Goal: Task Accomplishment & Management: Manage account settings

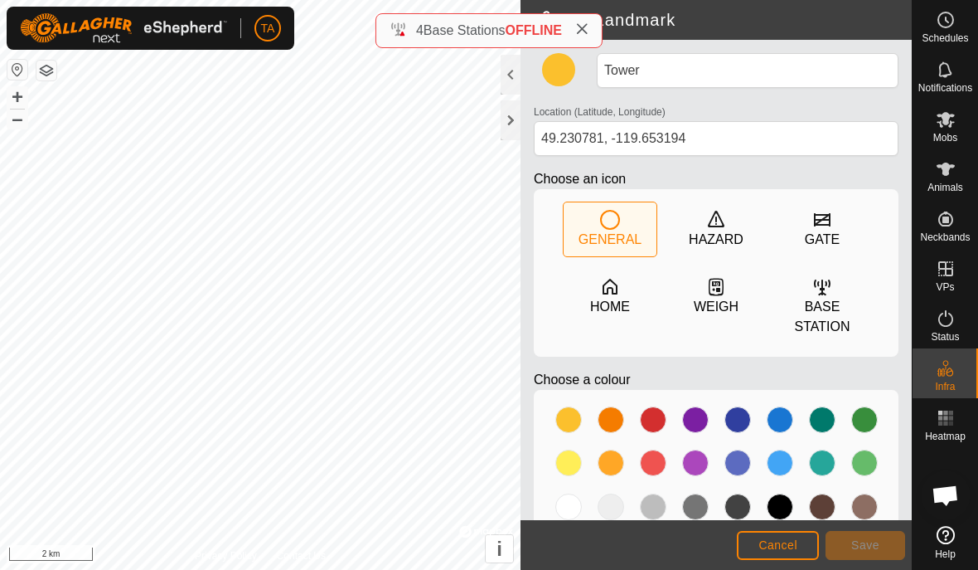
click at [584, 24] on icon at bounding box center [581, 28] width 13 height 13
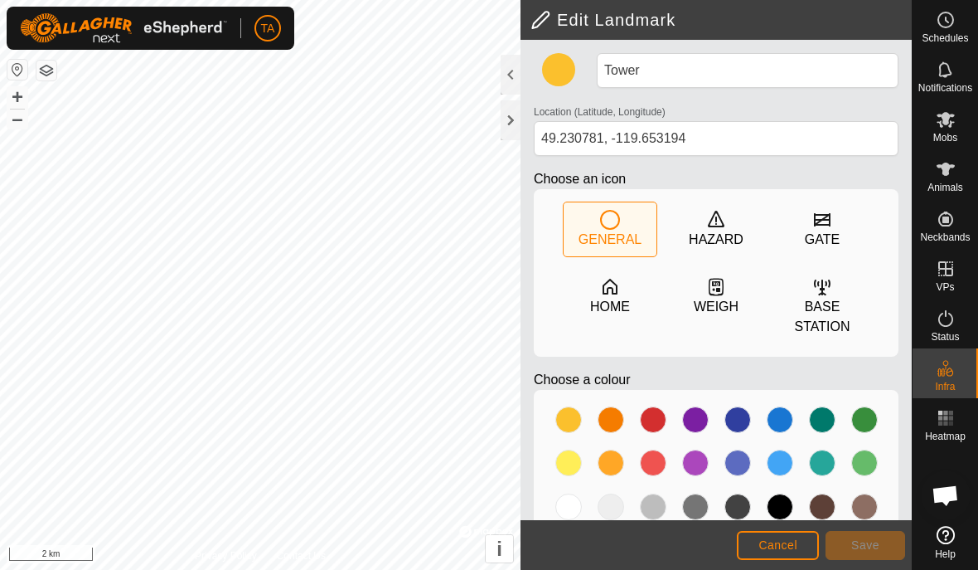
scroll to position [11, 0]
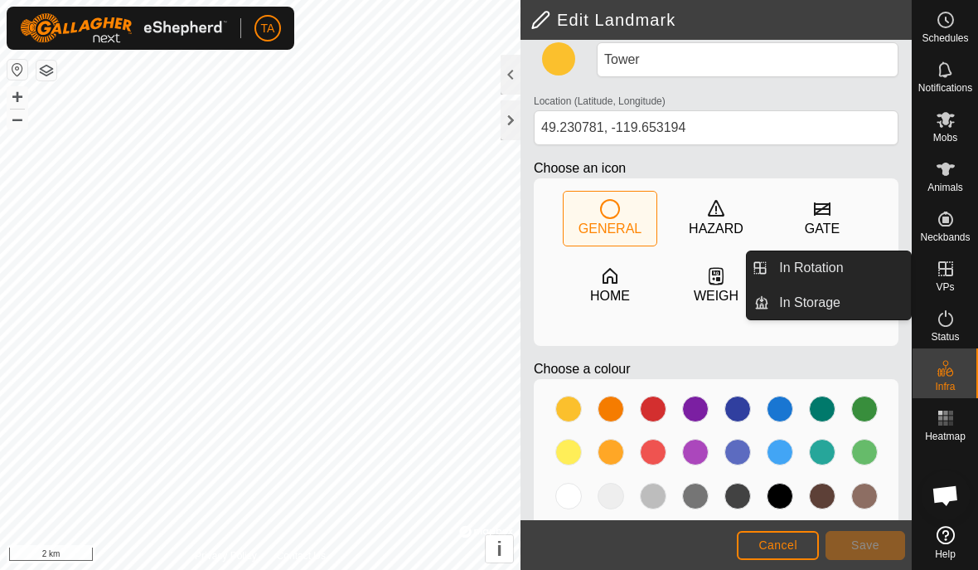
click at [863, 268] on link "In Rotation" at bounding box center [840, 267] width 142 height 33
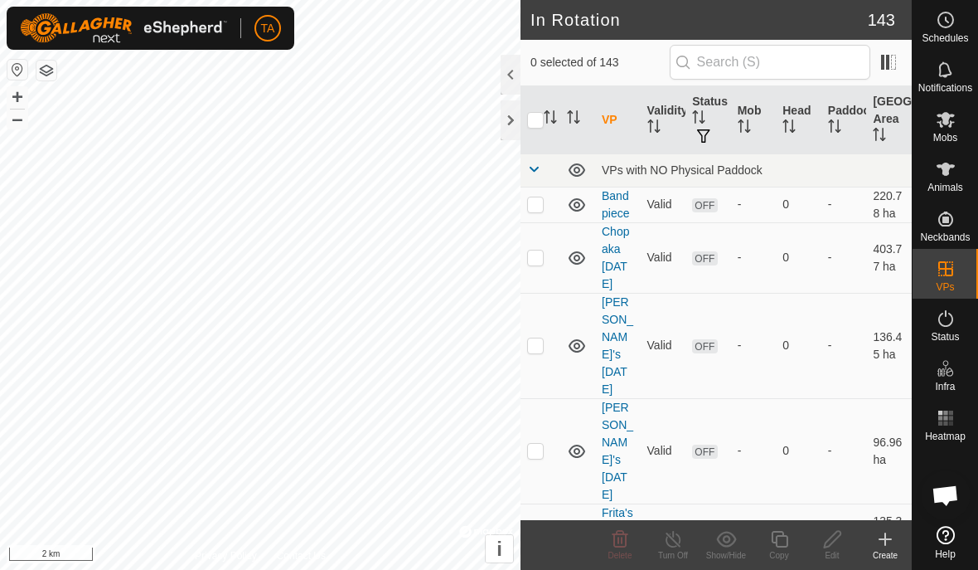
click at [505, 123] on div at bounding box center [511, 120] width 20 height 40
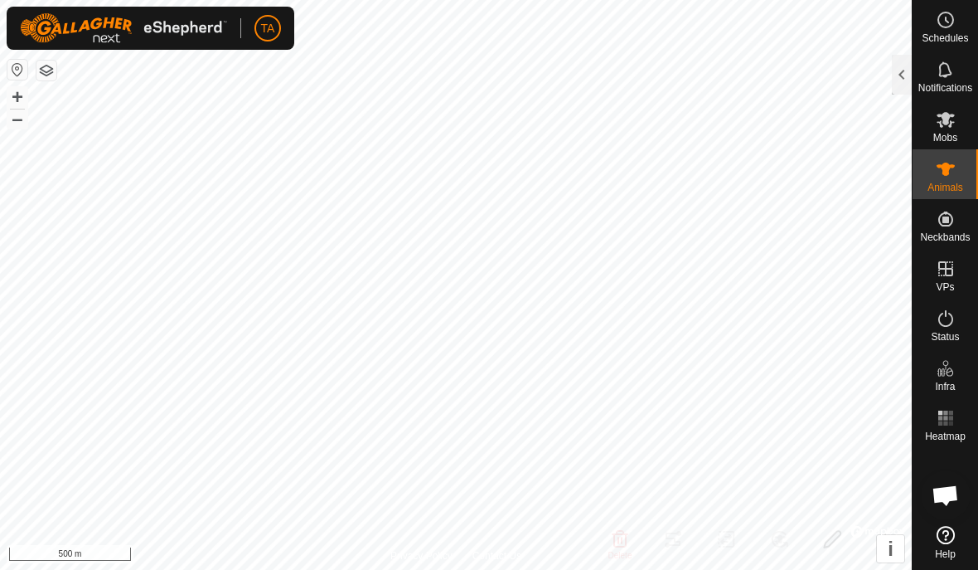
click at [895, 75] on div at bounding box center [902, 75] width 20 height 40
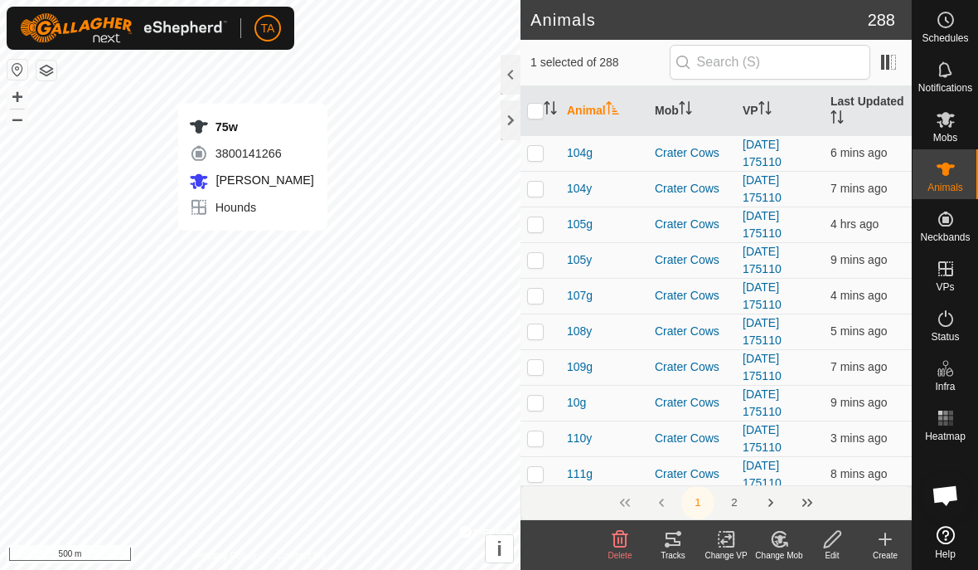
checkbox input "false"
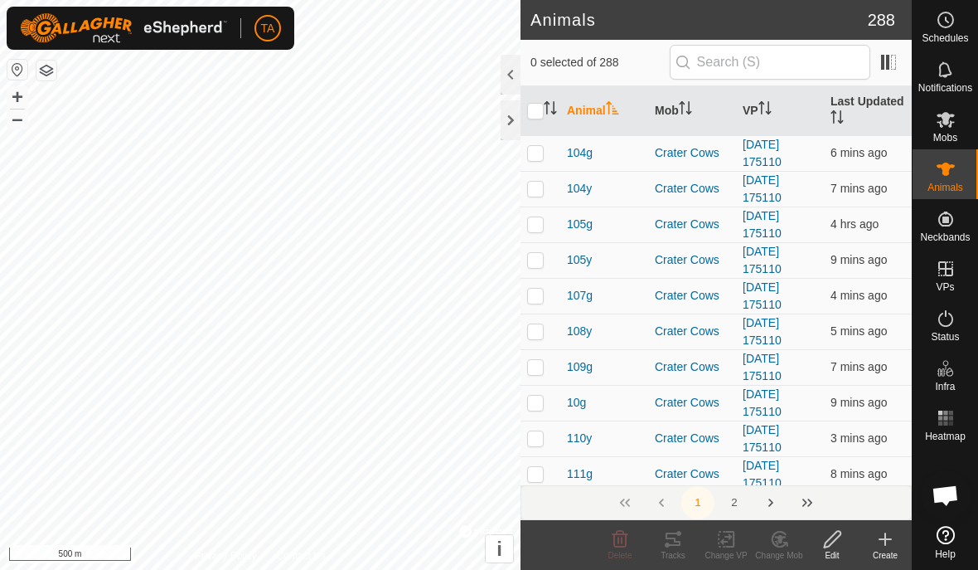
checkbox input "false"
click at [504, 114] on div at bounding box center [511, 120] width 20 height 40
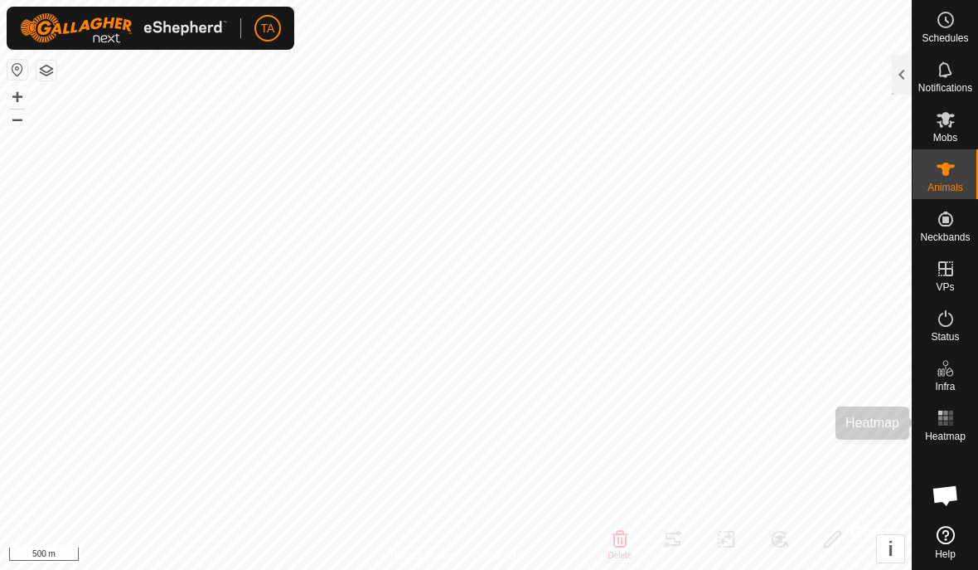
click at [946, 421] on rect at bounding box center [946, 423] width 4 height 4
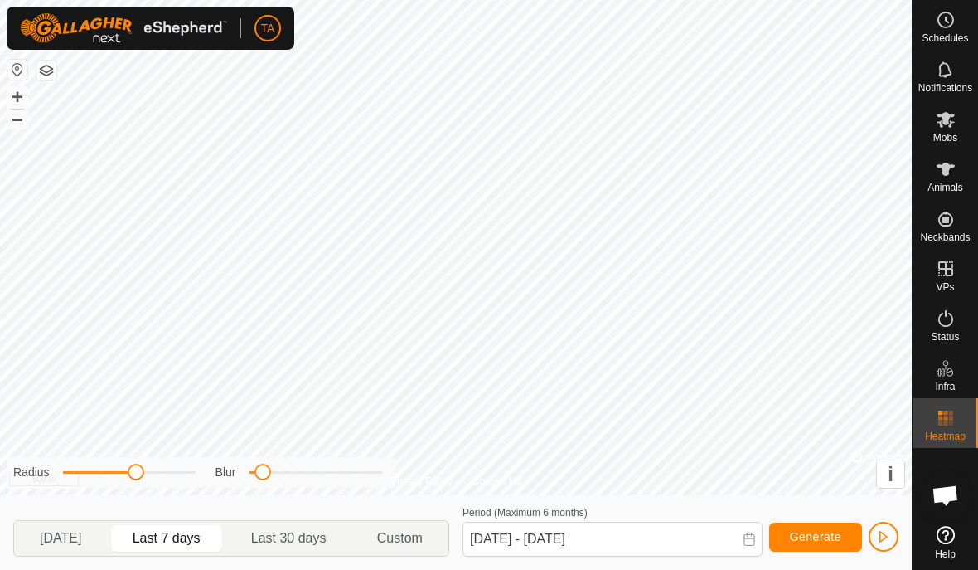
click at [828, 531] on span "Generate" at bounding box center [815, 536] width 51 height 13
click at [721, 534] on input "01 Sep, 2025 - 07 Sep, 2025" at bounding box center [613, 539] width 300 height 35
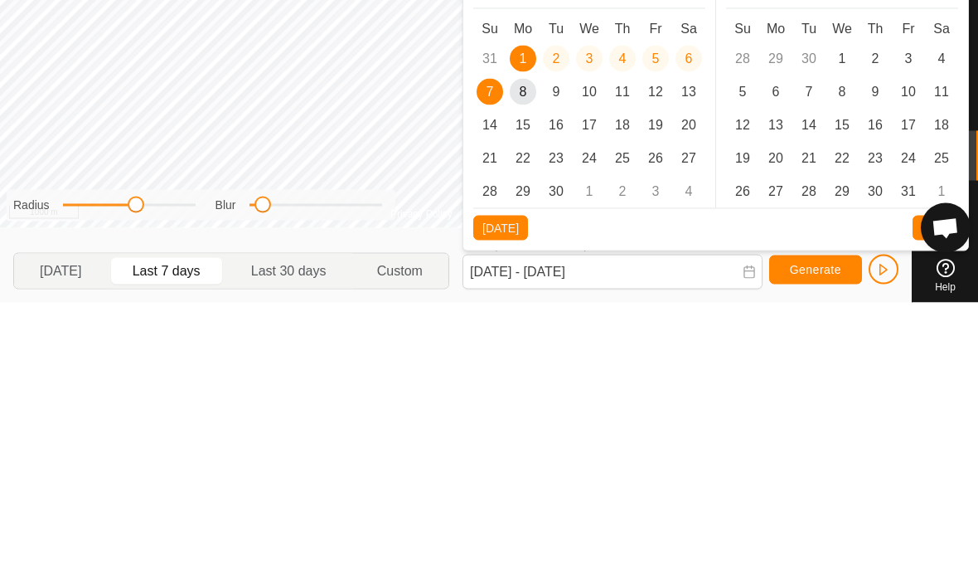
click at [488, 346] on span "7" at bounding box center [490, 359] width 27 height 27
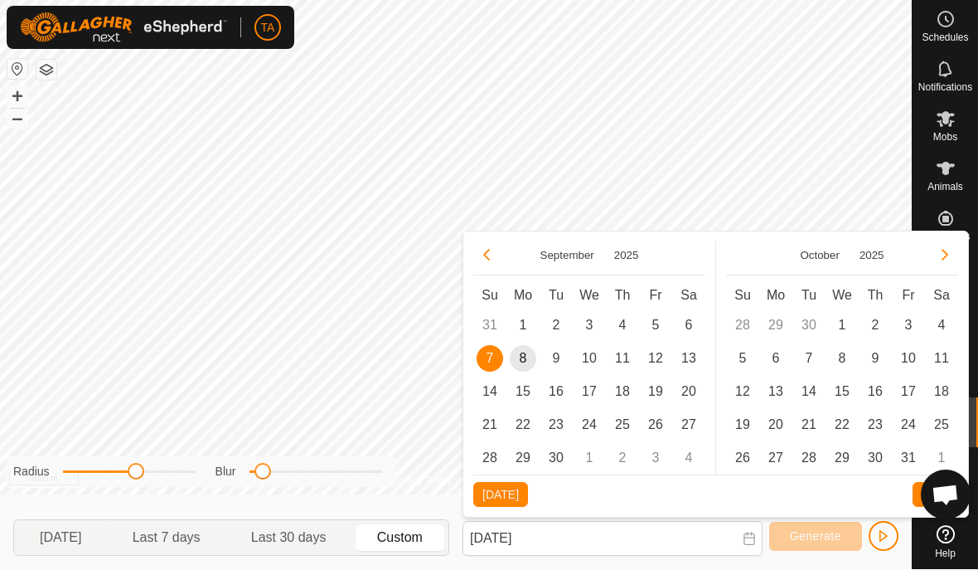
click at [509, 493] on span "Today" at bounding box center [501, 494] width 36 height 13
type input "07 Sep, 2025 - 08 Sep, 2025"
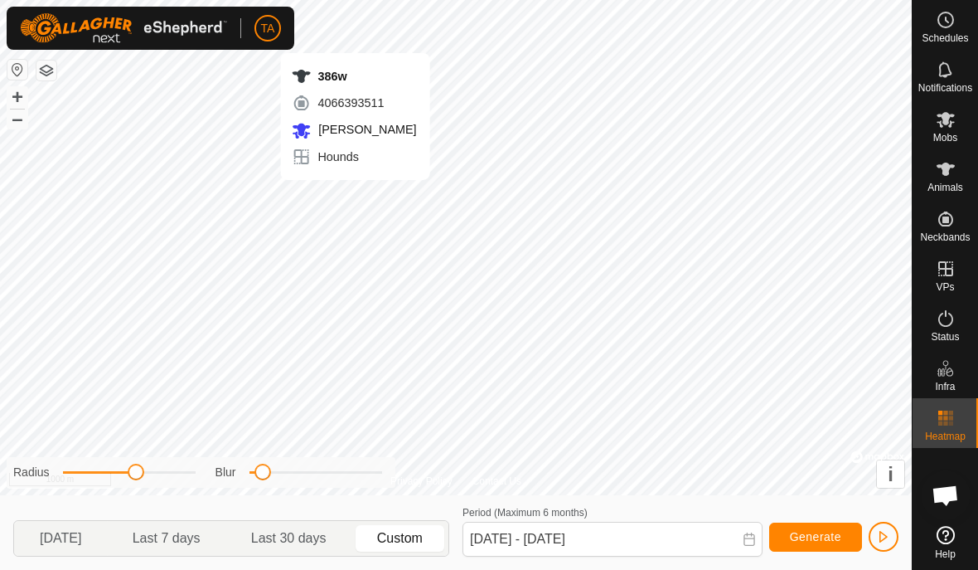
click at [828, 530] on span "Generate" at bounding box center [815, 536] width 51 height 13
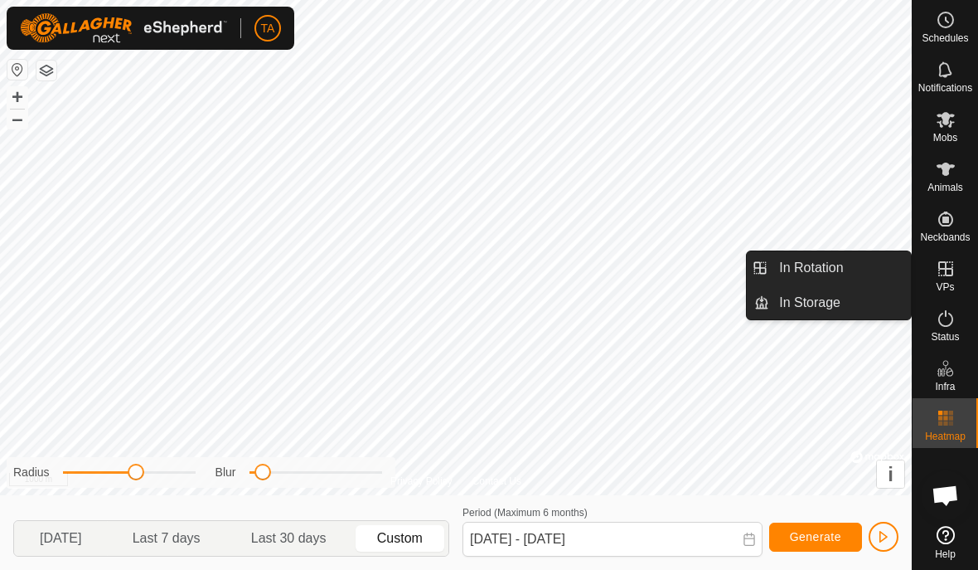
click at [840, 267] on span "In Rotation" at bounding box center [811, 268] width 64 height 20
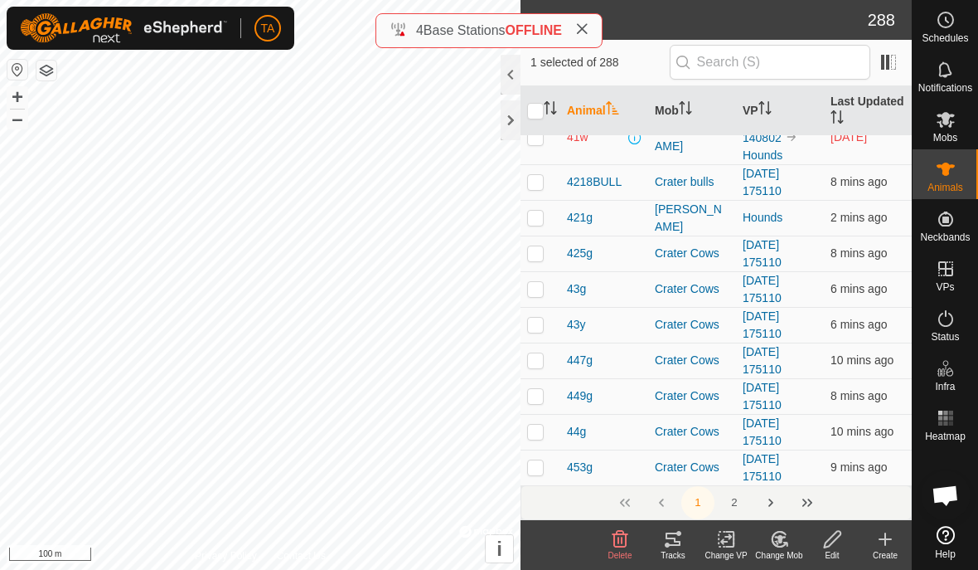
scroll to position [7318, 0]
checkbox input "true"
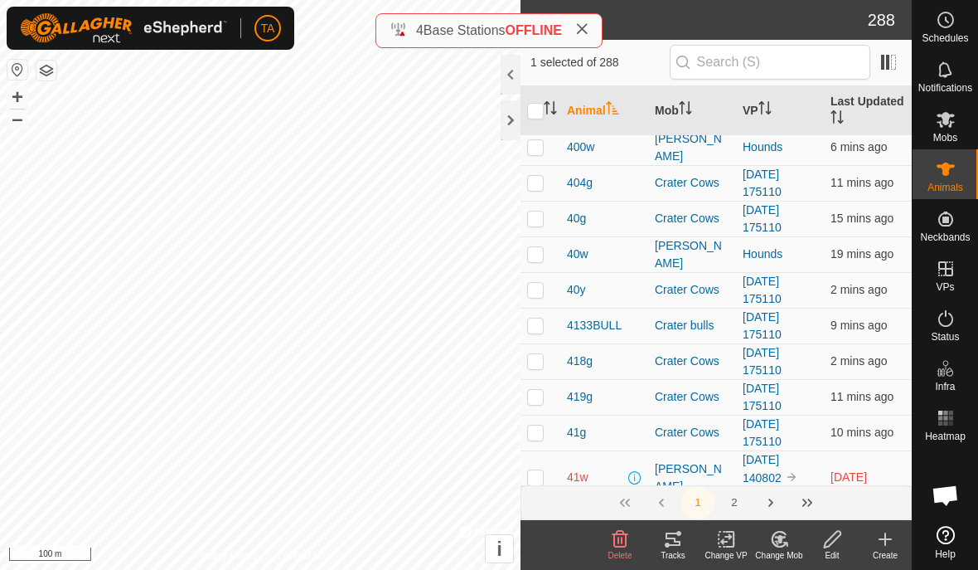
scroll to position [6978, 0]
click at [505, 117] on div at bounding box center [511, 120] width 20 height 40
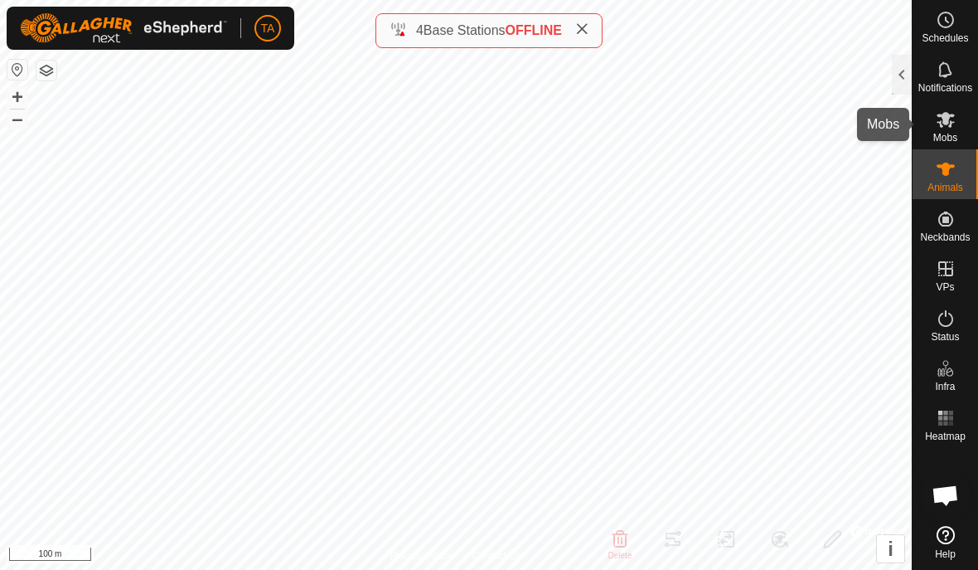
click at [944, 124] on icon at bounding box center [946, 120] width 18 height 16
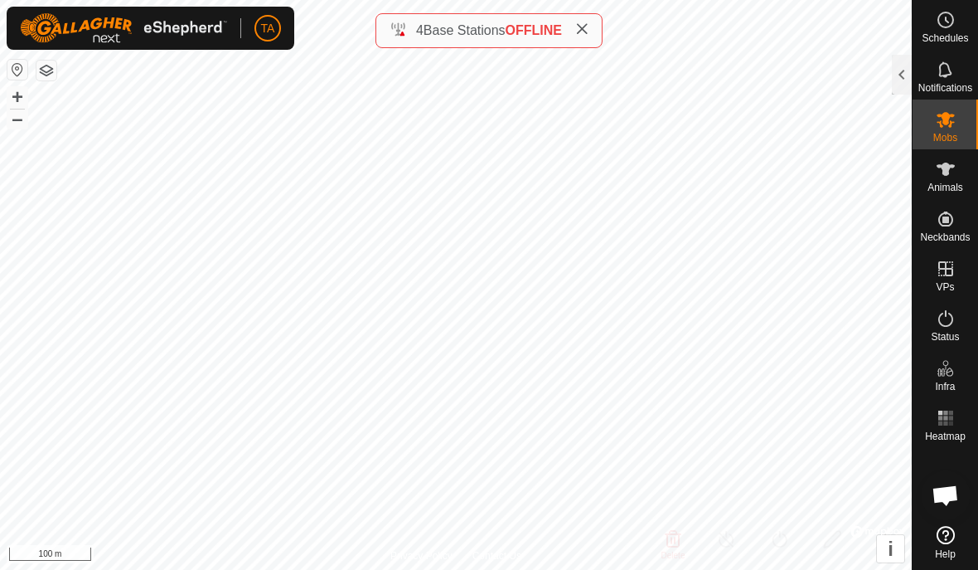
click at [900, 66] on div at bounding box center [902, 75] width 20 height 40
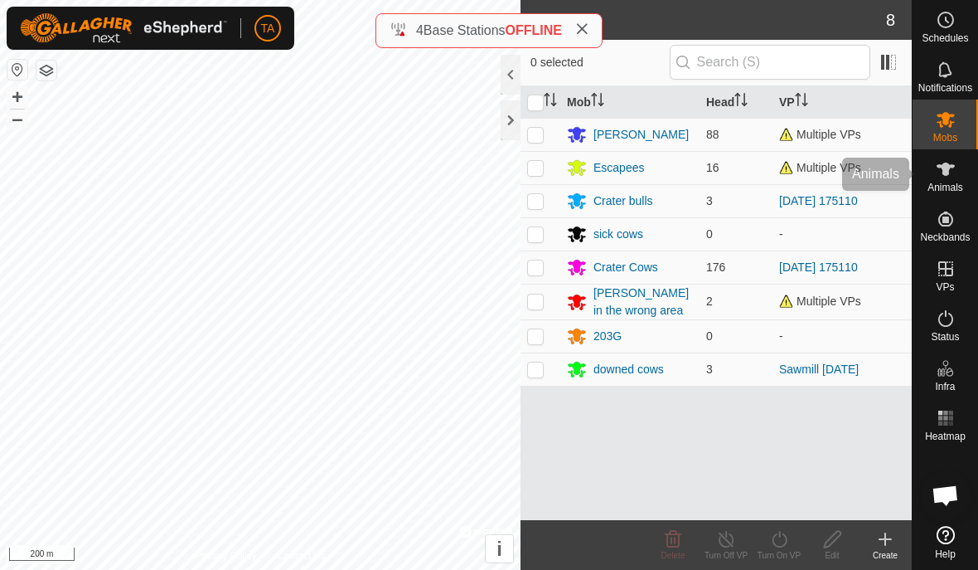
click at [942, 189] on span "Animals" at bounding box center [946, 187] width 36 height 10
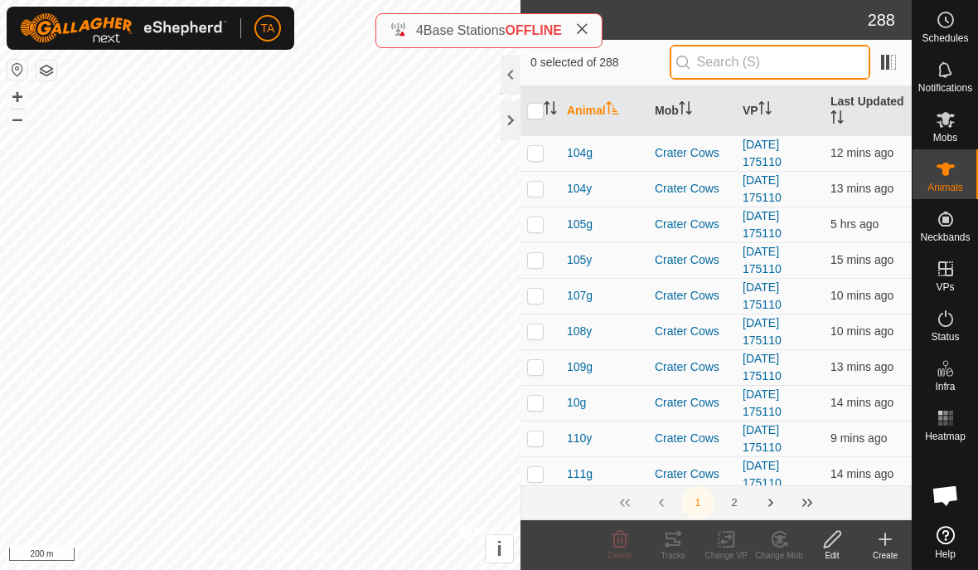
click at [828, 68] on input "text" at bounding box center [770, 62] width 201 height 35
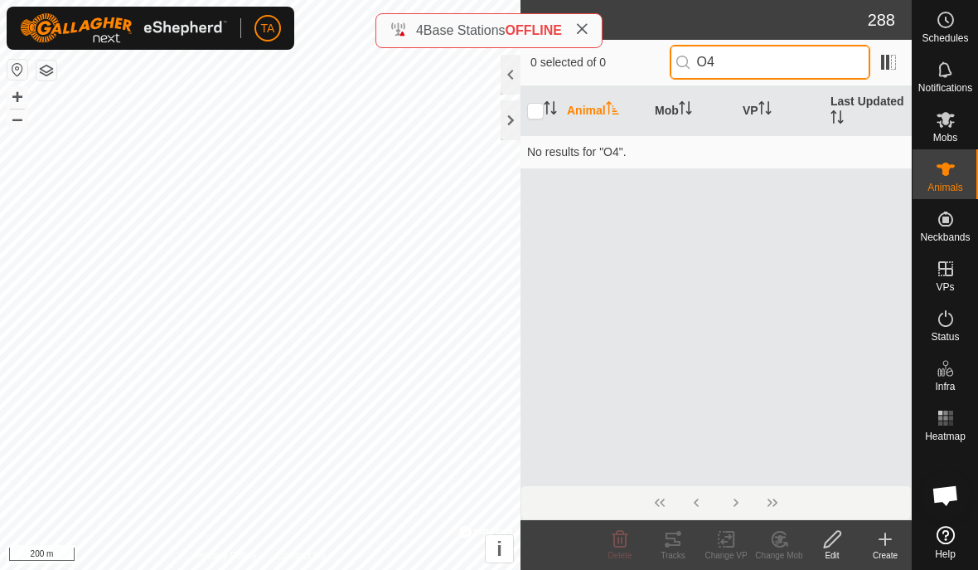
type input "O"
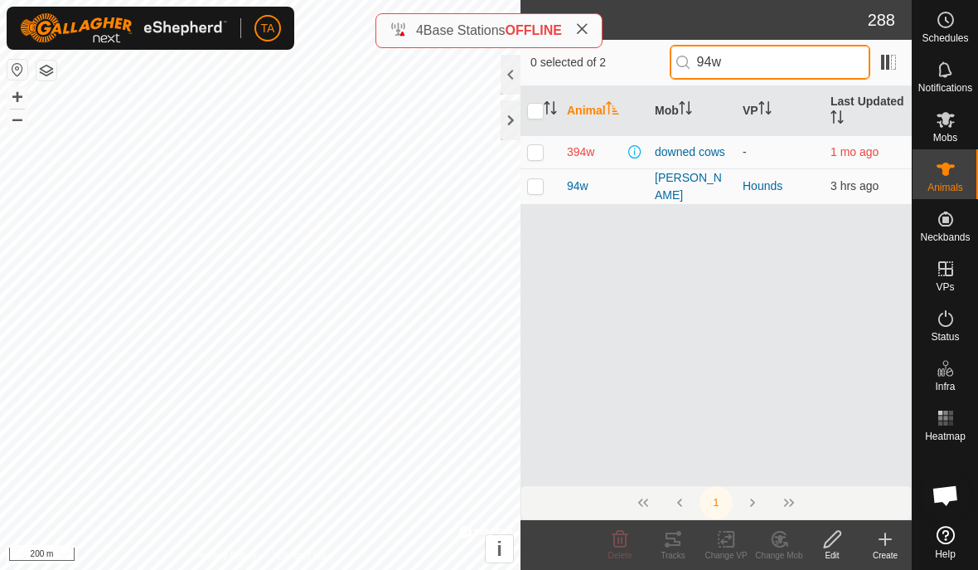
type input "94w"
click at [528, 179] on p-checkbox at bounding box center [535, 185] width 17 height 13
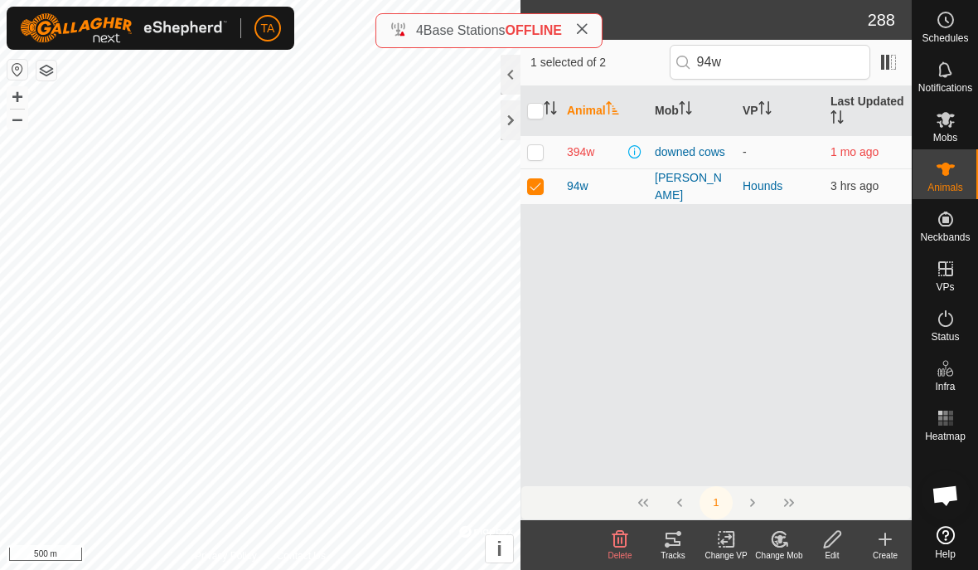
click at [539, 184] on p-checkbox at bounding box center [535, 185] width 17 height 13
click at [535, 179] on p-checkbox at bounding box center [535, 185] width 17 height 13
checkbox input "true"
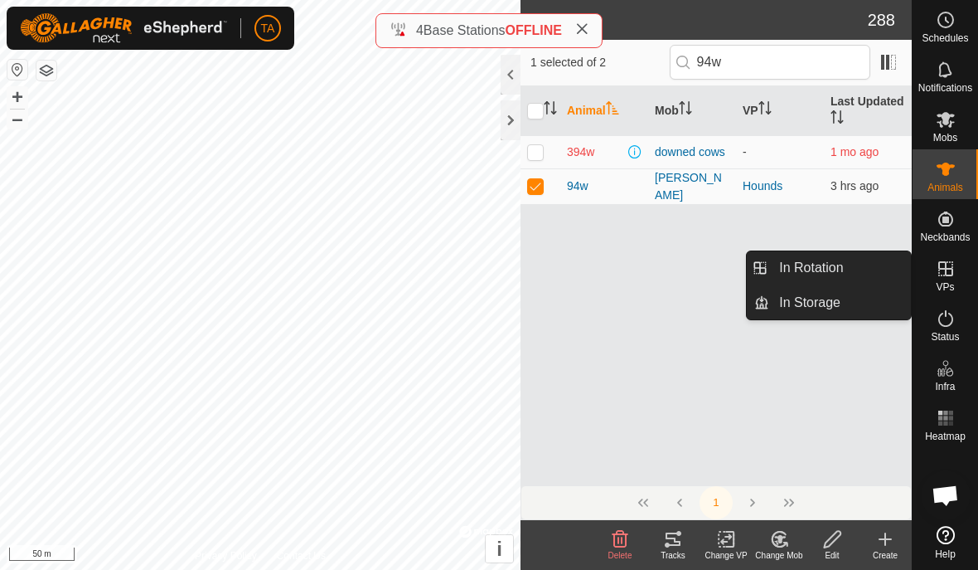
click at [841, 265] on span "In Rotation" at bounding box center [811, 268] width 64 height 20
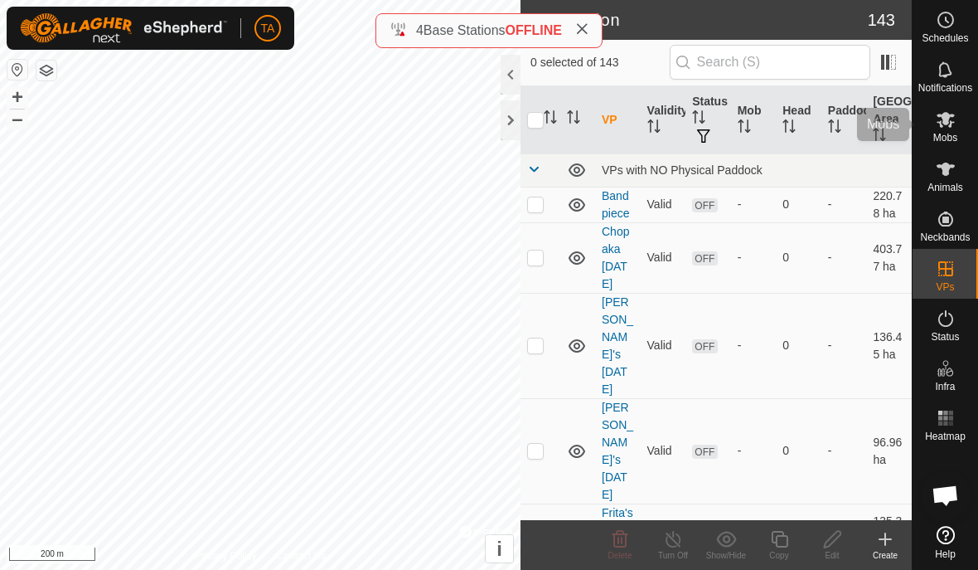
click at [936, 119] on icon at bounding box center [946, 119] width 20 height 20
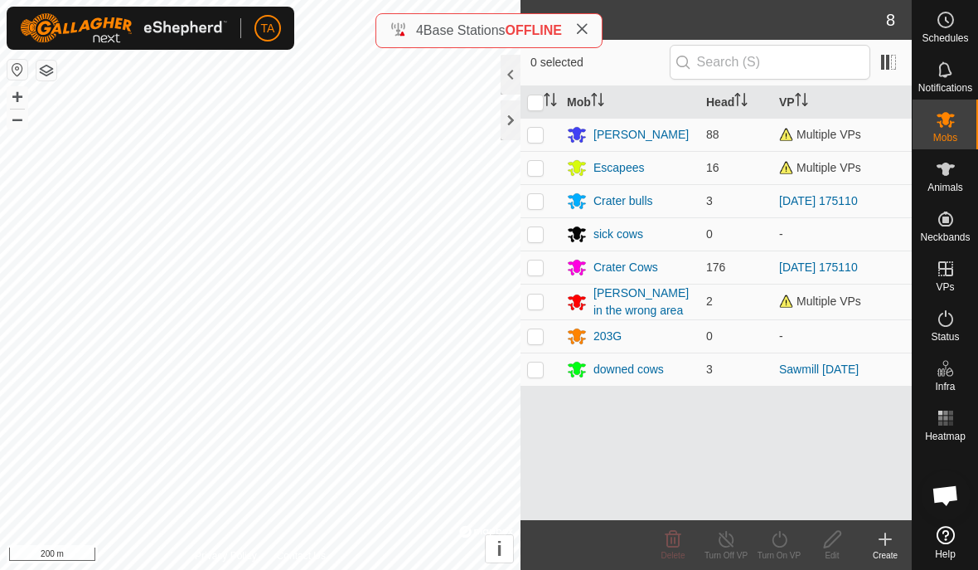
click at [533, 130] on p-checkbox at bounding box center [535, 134] width 17 height 13
checkbox input "true"
click at [886, 535] on icon at bounding box center [886, 539] width 0 height 12
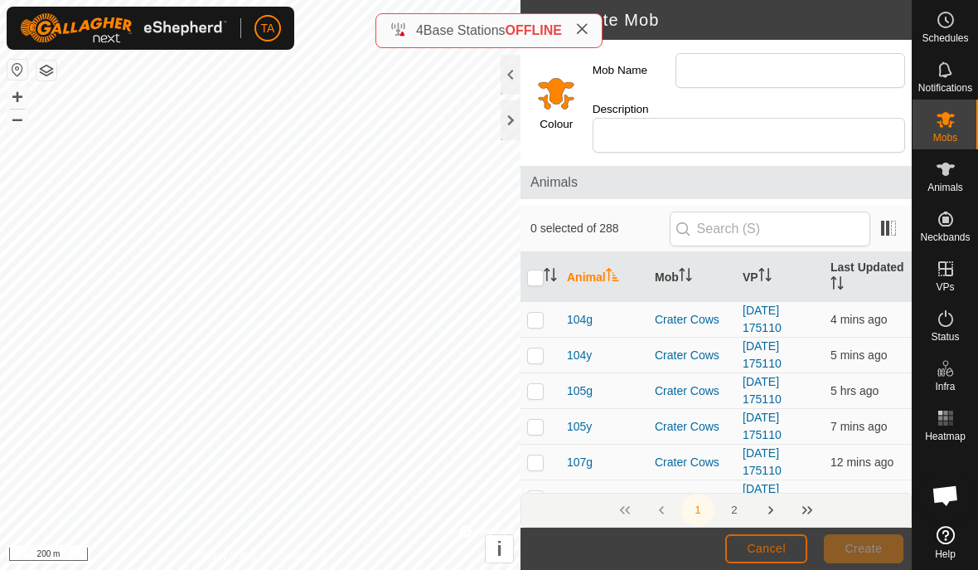
click at [786, 539] on button "Cancel" at bounding box center [767, 548] width 82 height 29
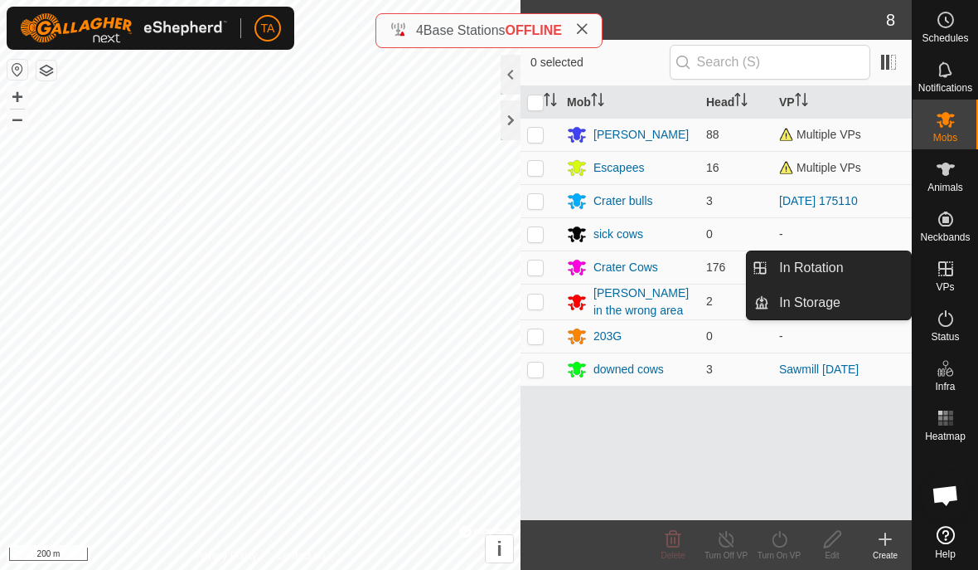
click at [840, 266] on span "In Rotation" at bounding box center [811, 268] width 64 height 20
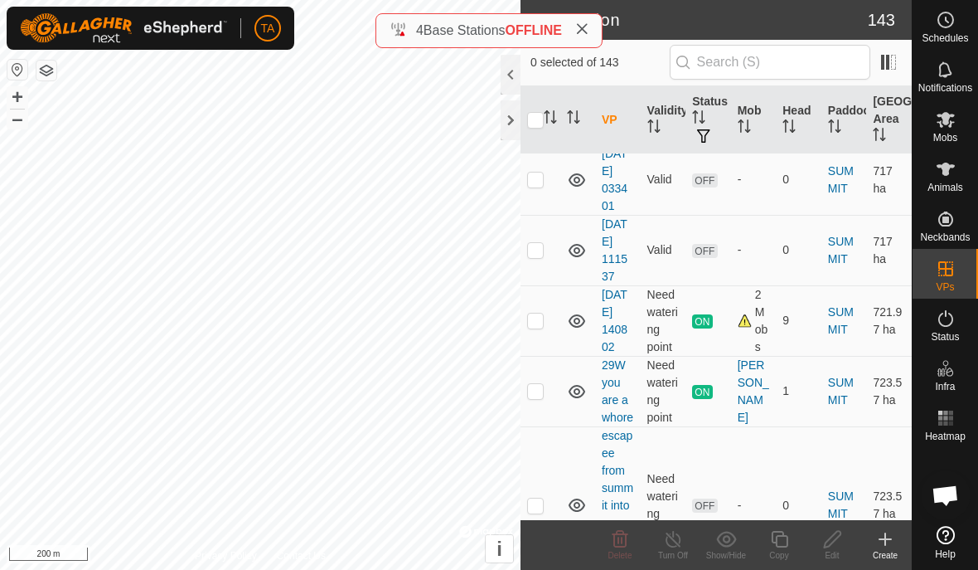
scroll to position [12978, 0]
checkbox input "true"
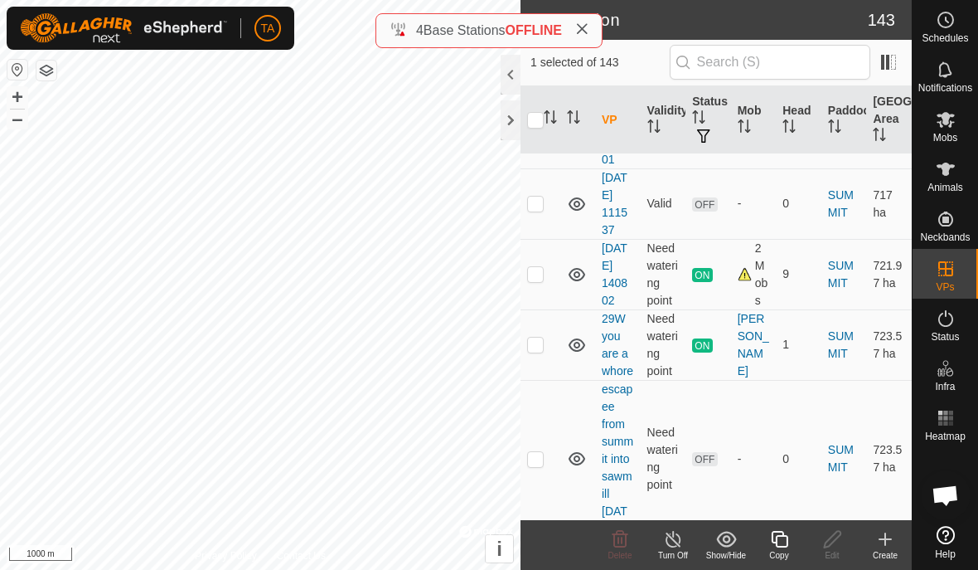
scroll to position [13035, 0]
